Goal: Transaction & Acquisition: Book appointment/travel/reservation

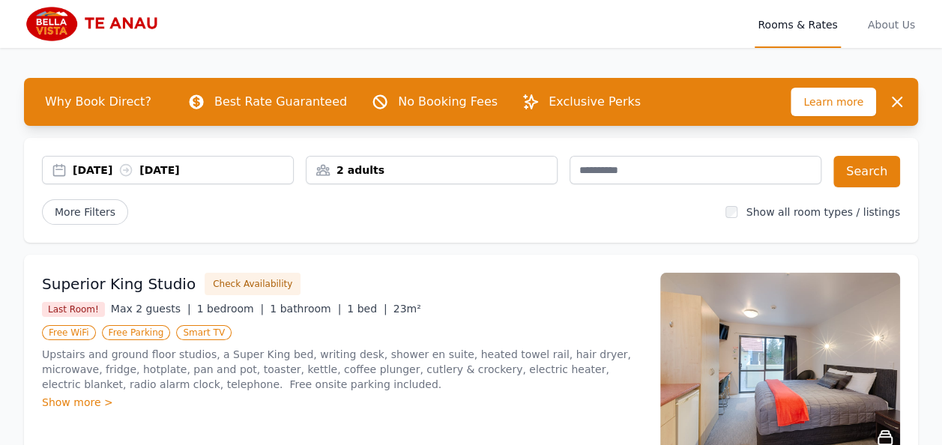
click at [459, 168] on div "2 adults" at bounding box center [432, 170] width 250 height 15
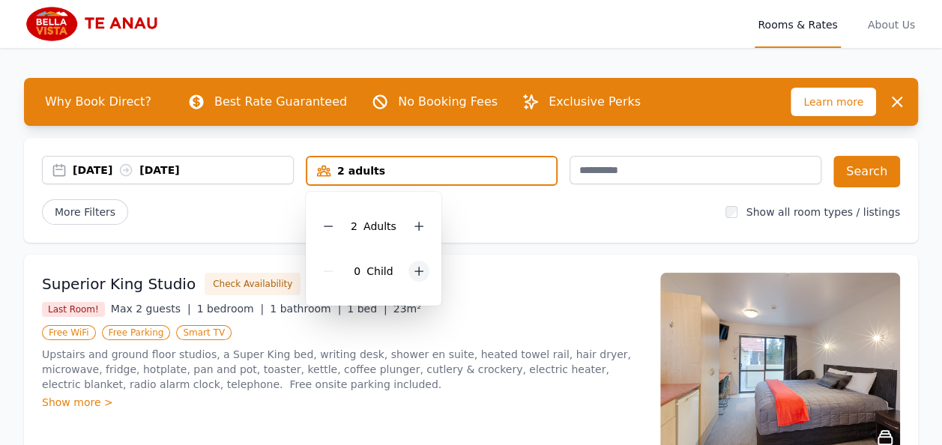
click at [418, 271] on icon at bounding box center [419, 272] width 8 height 8
click at [496, 248] on div "Why Book Direct? Best Rate Guaranteed No Booking Fees Exclusive Perks Learn mor…" at bounding box center [471, 349] width 942 height 603
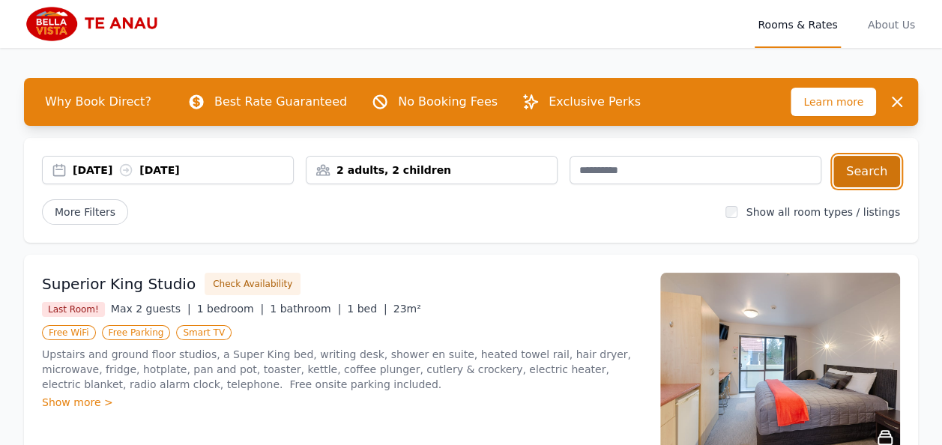
click at [866, 174] on button "Search" at bounding box center [867, 171] width 67 height 31
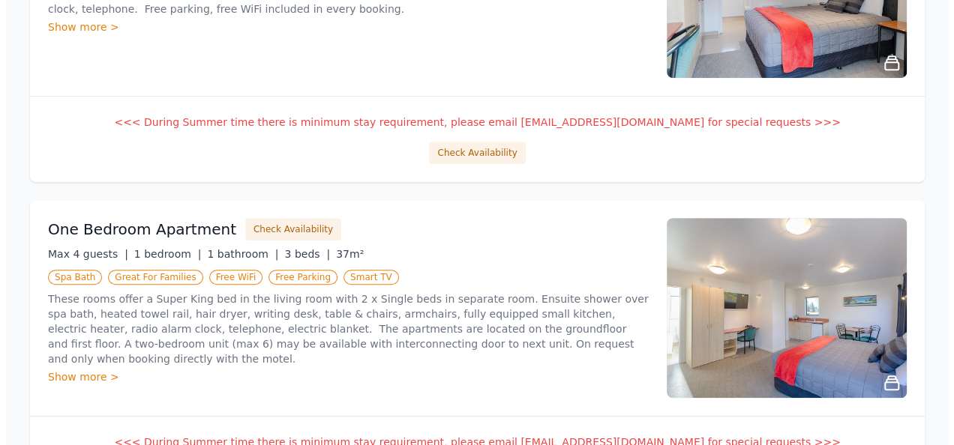
scroll to position [450, 0]
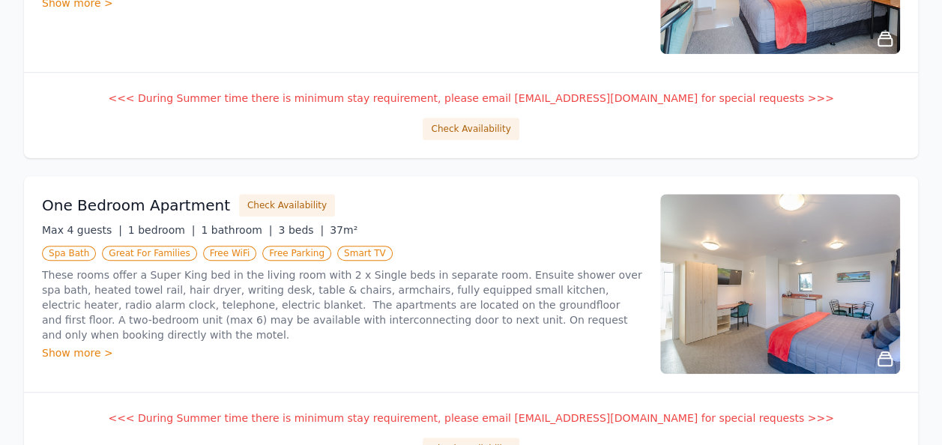
click at [77, 346] on div "Show more >" at bounding box center [342, 353] width 600 height 15
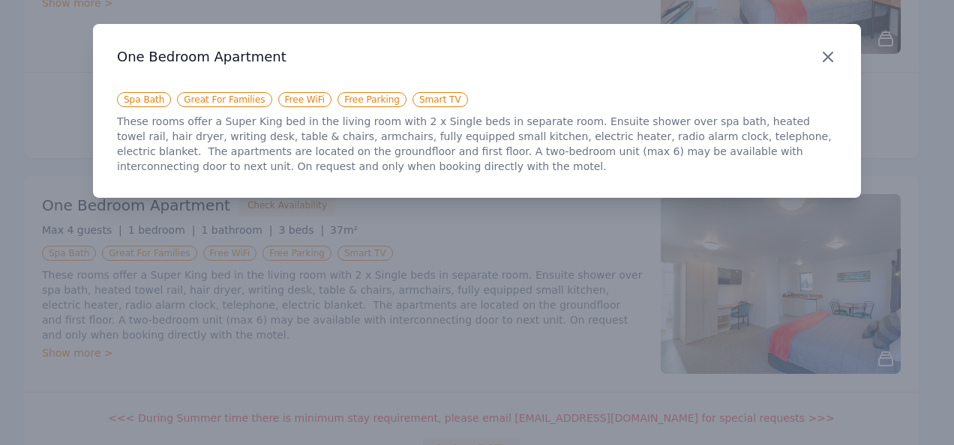
click at [828, 52] on icon "button" at bounding box center [828, 57] width 18 height 18
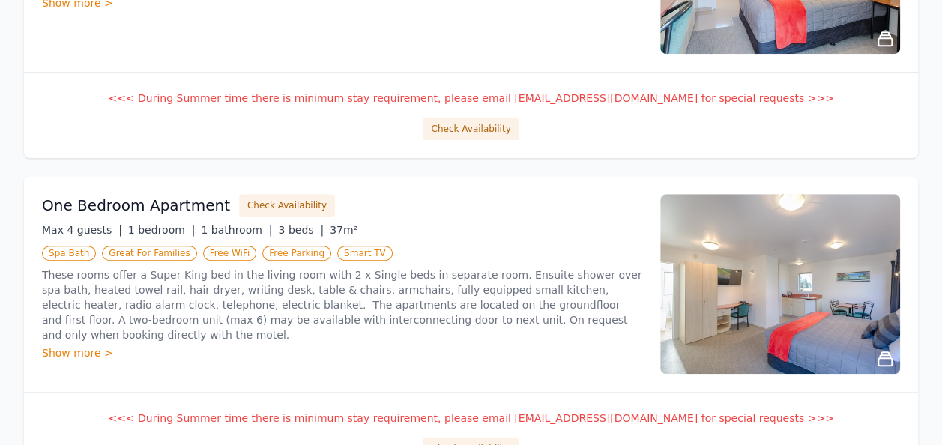
click at [271, 189] on div "One Bedroom Apartment Check Availability Max 4 guests | 1 bedroom | 1 bathroom …" at bounding box center [471, 284] width 894 height 216
click at [271, 196] on button "Check Availability" at bounding box center [287, 205] width 96 height 22
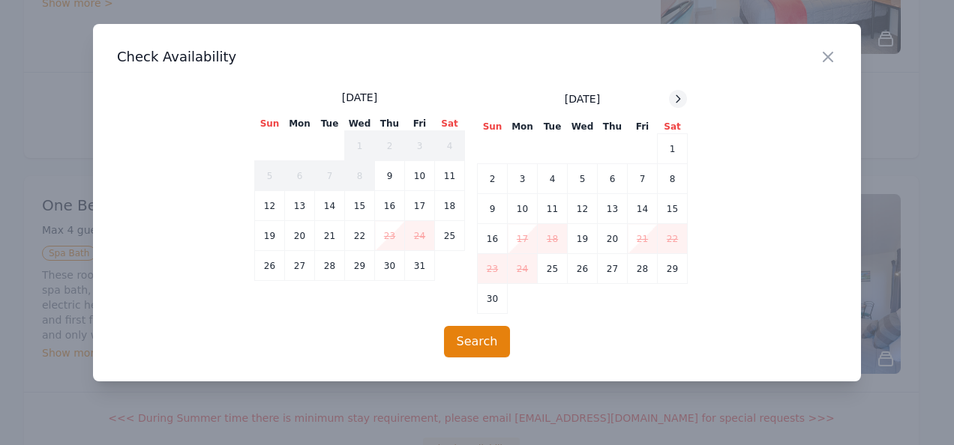
click at [678, 102] on icon at bounding box center [678, 99] width 12 height 12
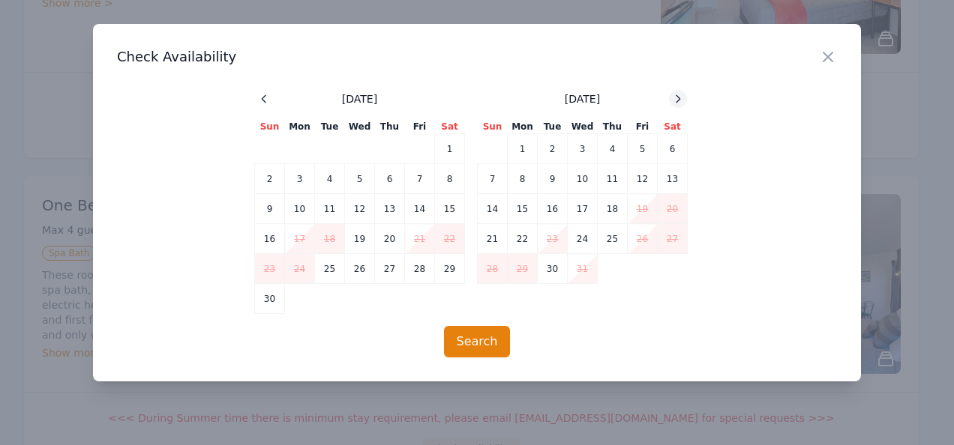
click at [673, 97] on icon at bounding box center [678, 99] width 12 height 12
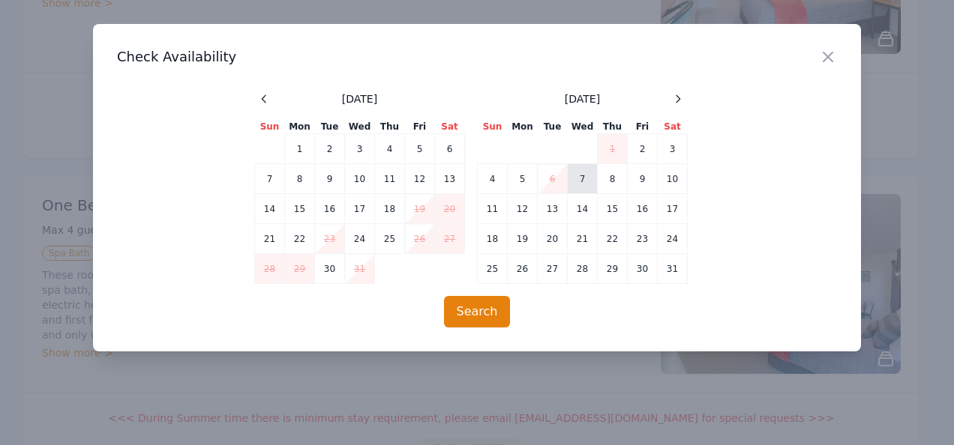
click at [582, 188] on td "7" at bounding box center [582, 179] width 30 height 30
click at [606, 184] on td "8" at bounding box center [612, 179] width 30 height 30
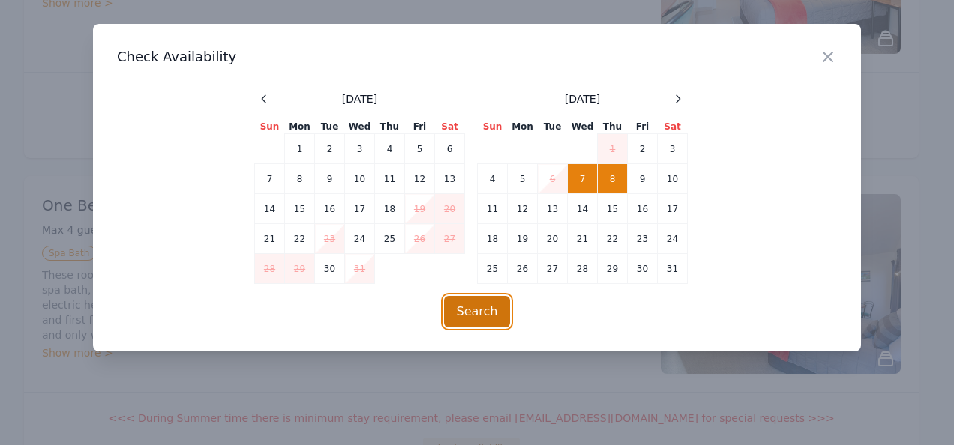
click at [490, 321] on button "Search" at bounding box center [477, 311] width 67 height 31
